Goal: Information Seeking & Learning: Learn about a topic

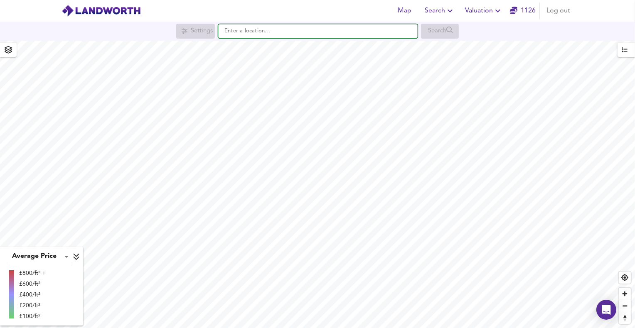
click at [292, 27] on input "text" at bounding box center [317, 31] width 199 height 14
paste input "PE28 4AE"
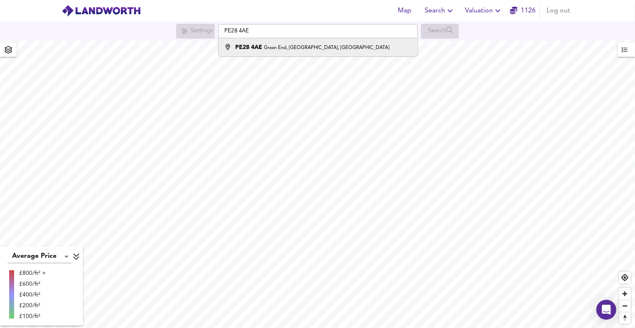
click at [253, 46] on strong "PE28 4AE" at bounding box center [248, 47] width 27 height 6
type input "[STREET_ADDRESS]"
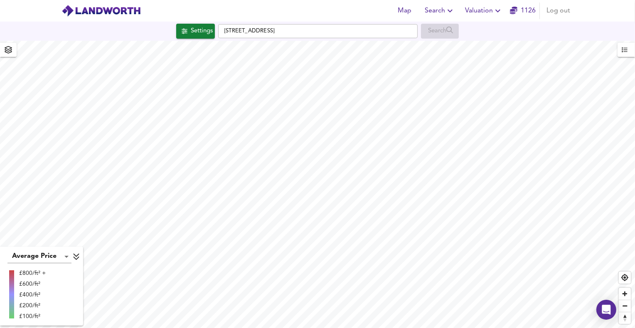
checkbox input "false"
checkbox input "true"
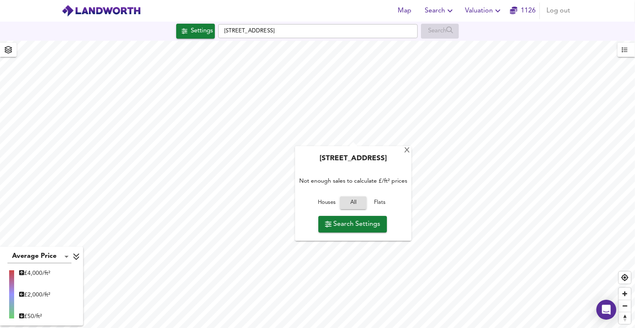
click at [367, 194] on div "[GEOGRAPHIC_DATA][STREET_ADDRESS] Not enough sales to calculate £/ft² prices Ho…" at bounding box center [317, 185] width 635 height 288
